Goal: Information Seeking & Learning: Find specific fact

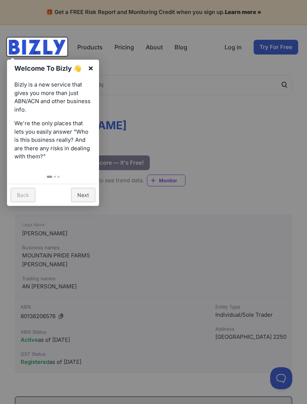
click at [90, 70] on link "×" at bounding box center [91, 68] width 17 height 17
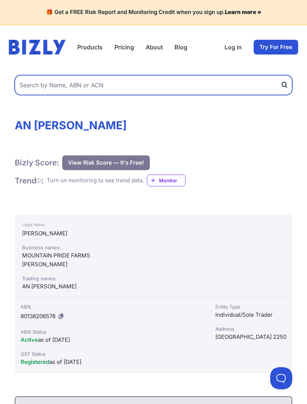
click at [156, 81] on input "text" at bounding box center [154, 85] width 278 height 20
click at [80, 84] on input "text" at bounding box center [154, 85] width 278 height 20
paste input "92 632 385 404"
type input "92 632 385 404"
click at [287, 85] on button "submit" at bounding box center [287, 85] width 12 height 20
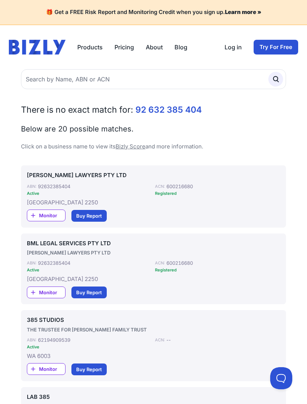
click at [147, 106] on link "92 632 385 404" at bounding box center [169, 110] width 66 height 10
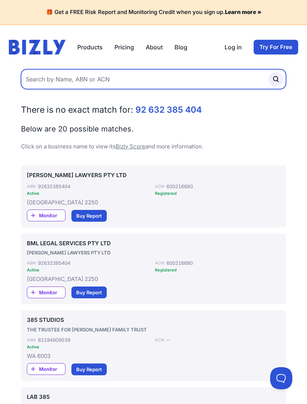
click at [137, 83] on input "text" at bounding box center [153, 79] width 265 height 20
click at [88, 79] on input "text" at bounding box center [153, 79] width 265 height 20
paste input "92 632 385 404"
click at [37, 79] on input "92 632 385 404" at bounding box center [153, 79] width 265 height 20
click at [45, 80] on input "92632 385 404" at bounding box center [153, 79] width 265 height 20
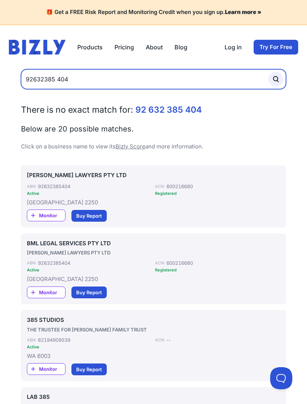
click at [59, 78] on input "92632385 404" at bounding box center [153, 79] width 265 height 20
click at [161, 79] on input "92632385404" at bounding box center [153, 79] width 265 height 20
type input "92632385404"
click at [276, 79] on button "submit" at bounding box center [276, 79] width 15 height 15
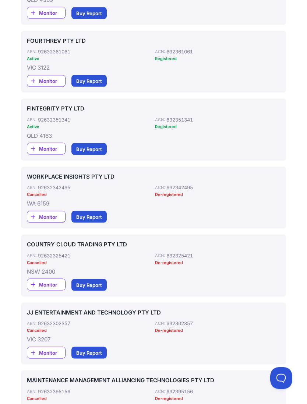
scroll to position [531, 0]
